Goal: Transaction & Acquisition: Subscribe to service/newsletter

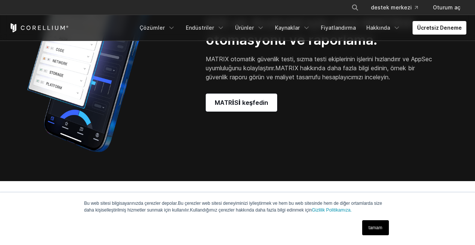
scroll to position [639, 0]
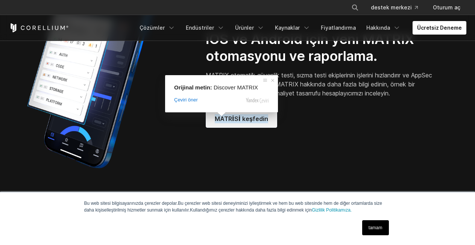
click at [244, 124] on link "MATRİSİ keşfedin" at bounding box center [241, 119] width 71 height 18
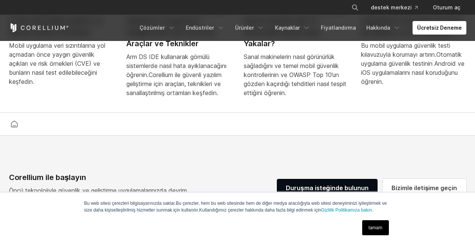
scroll to position [1746, 0]
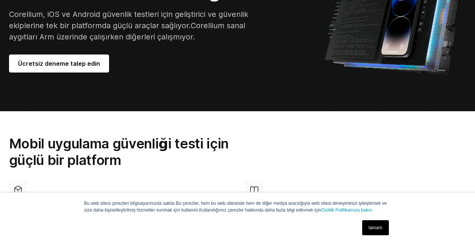
drag, startPoint x: 143, startPoint y: 92, endPoint x: 131, endPoint y: 88, distance: 13.2
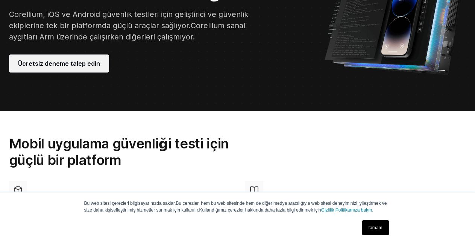
click at [91, 69] on link "Ücretsiz deneme talep edin" at bounding box center [59, 64] width 100 height 18
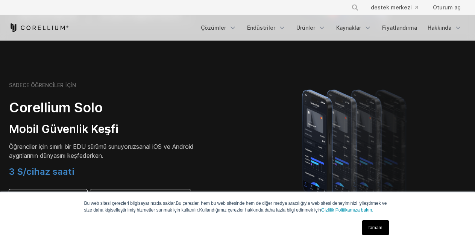
scroll to position [489, 0]
